Goal: Find specific page/section

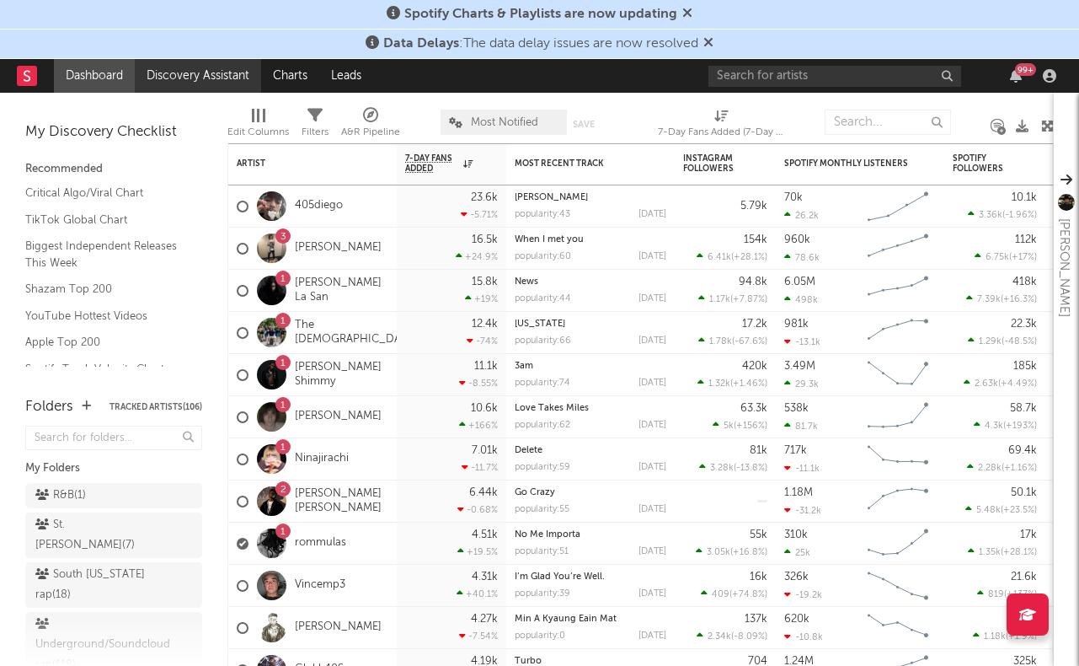
click at [200, 70] on link "Discovery Assistant" at bounding box center [198, 76] width 126 height 34
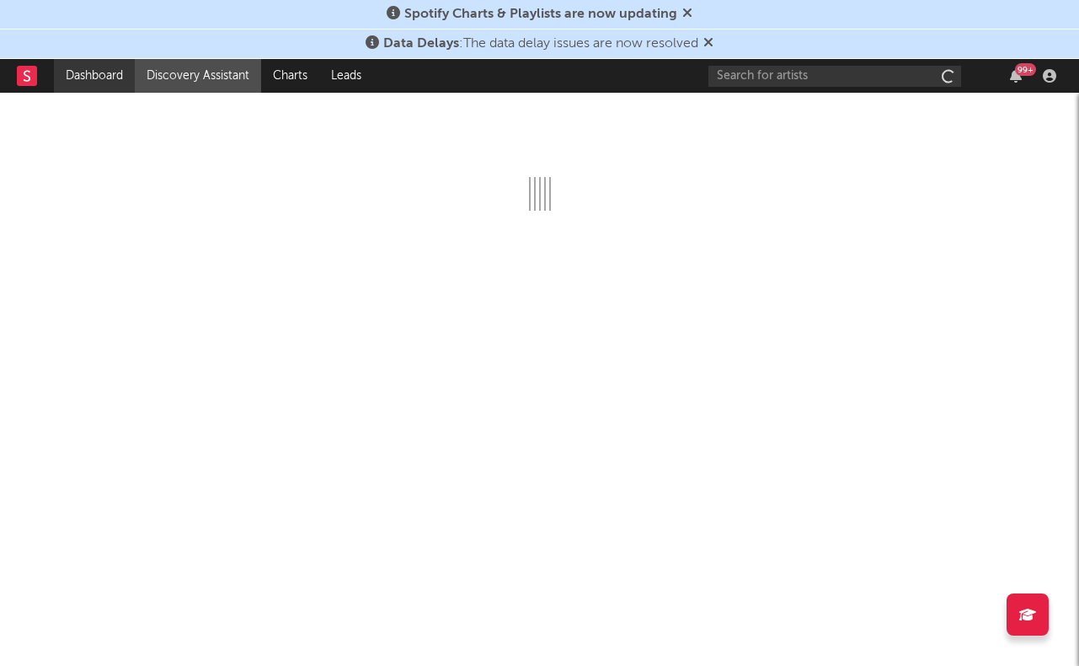
click at [135, 70] on link "Dashboard" at bounding box center [94, 76] width 81 height 34
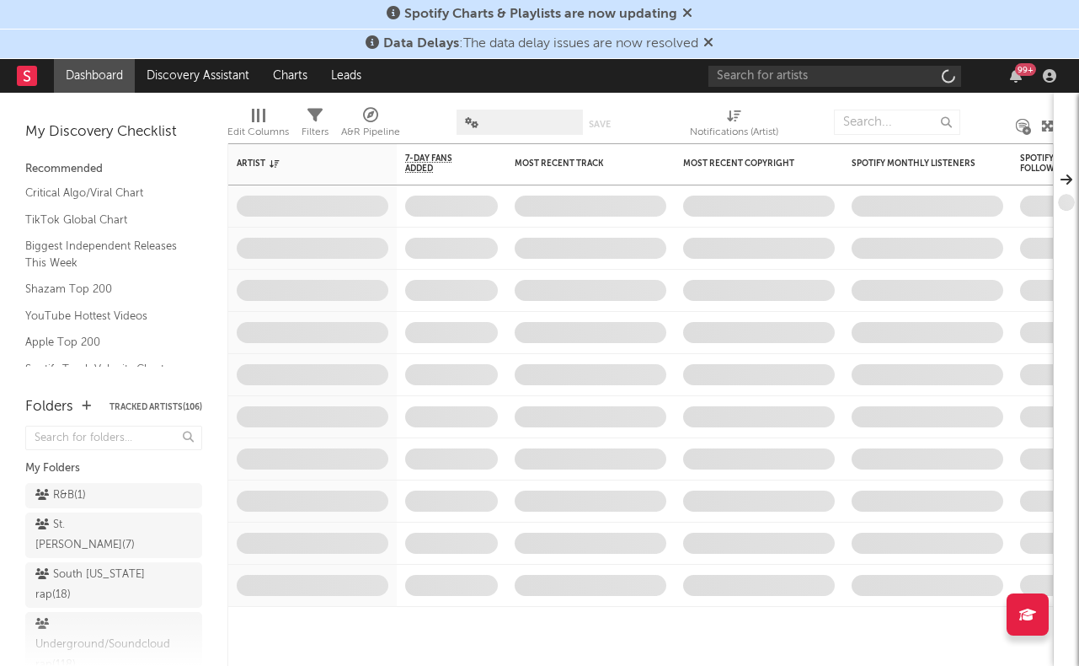
click at [125, 70] on link "Dashboard" at bounding box center [94, 76] width 81 height 34
